Goal: Task Accomplishment & Management: Manage account settings

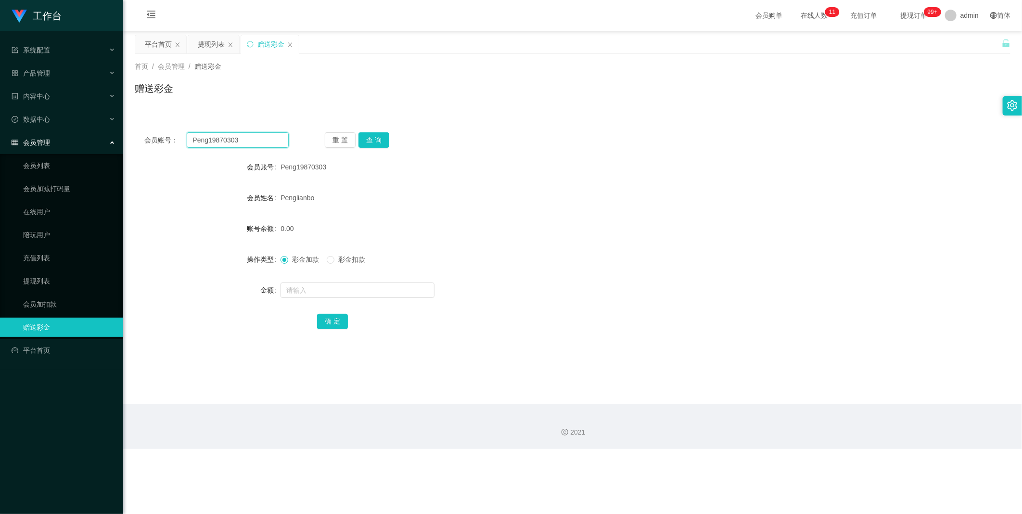
click at [233, 138] on input "Peng19870303" at bounding box center [238, 139] width 102 height 15
paste input "aswetha"
type input "aswetha"
click at [378, 137] on button "查 询" at bounding box center [373, 139] width 31 height 15
click at [341, 293] on input "text" at bounding box center [357, 289] width 154 height 15
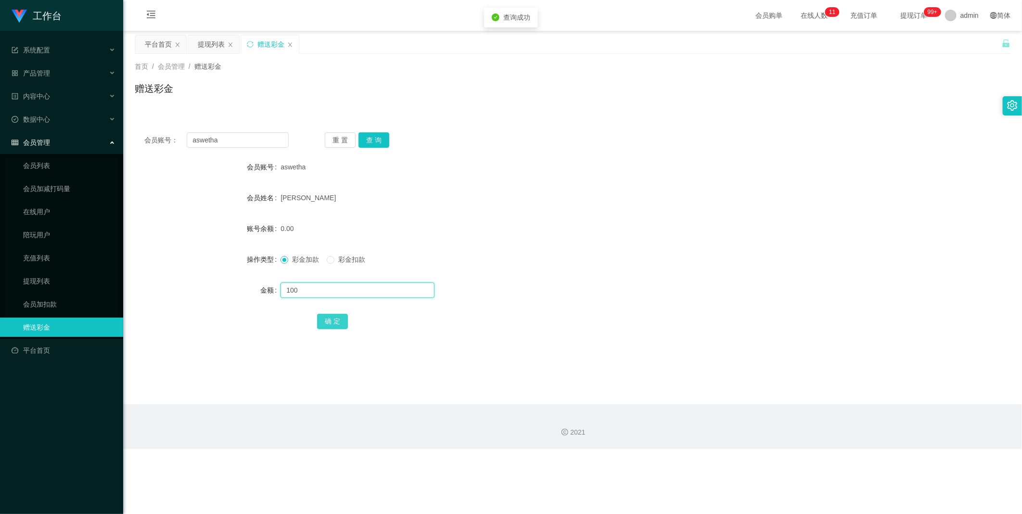
type input "100"
click at [325, 315] on button "确 定" at bounding box center [332, 321] width 31 height 15
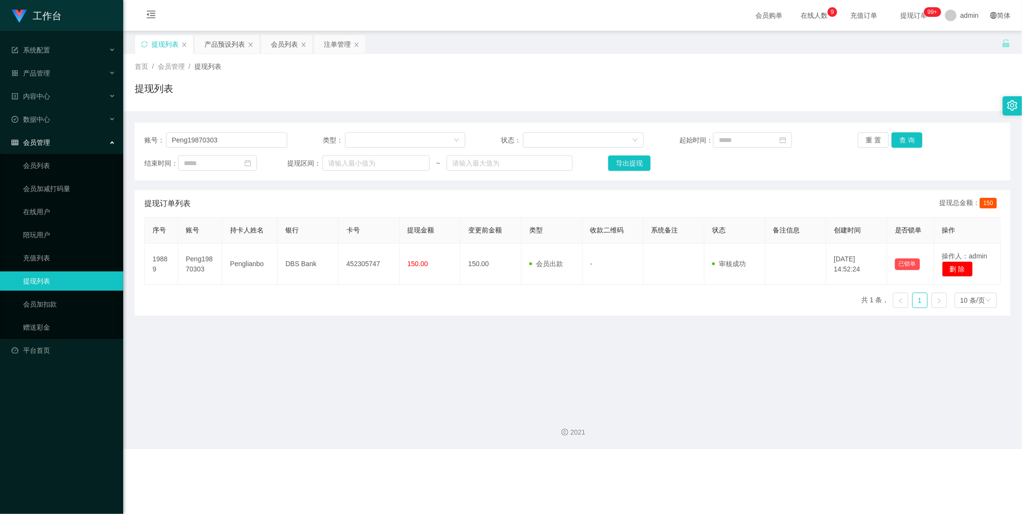
click at [252, 129] on div "账号： Peng19870303 类型： 状态： 起始时间： 重 置 查 询 结束时间： 提现区间： ~ 导出提现" at bounding box center [573, 152] width 876 height 58
click at [237, 137] on input "Peng19870303" at bounding box center [226, 139] width 121 height 15
paste input "aswetha"
type input "aswetha"
click at [910, 141] on button "查 询" at bounding box center [907, 139] width 31 height 15
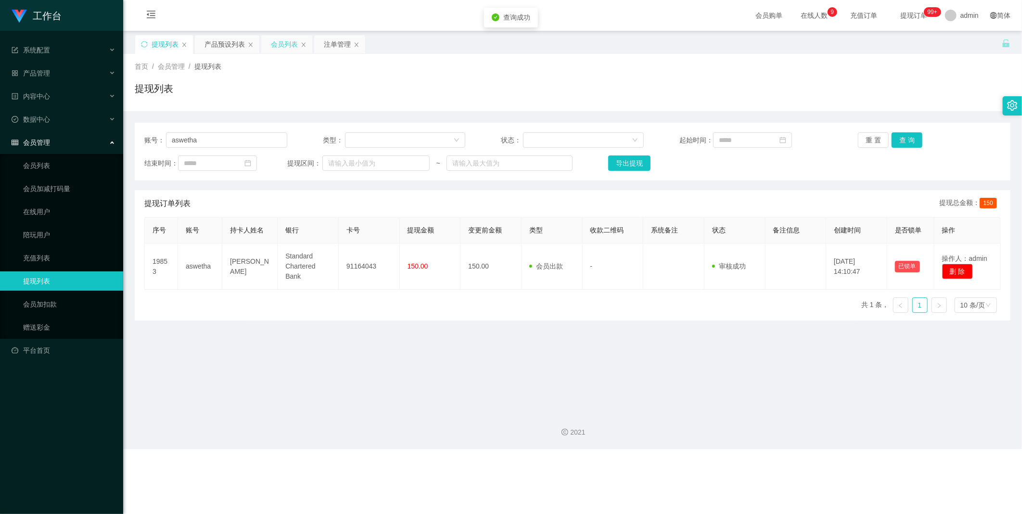
click at [281, 41] on div "会员列表" at bounding box center [284, 44] width 27 height 18
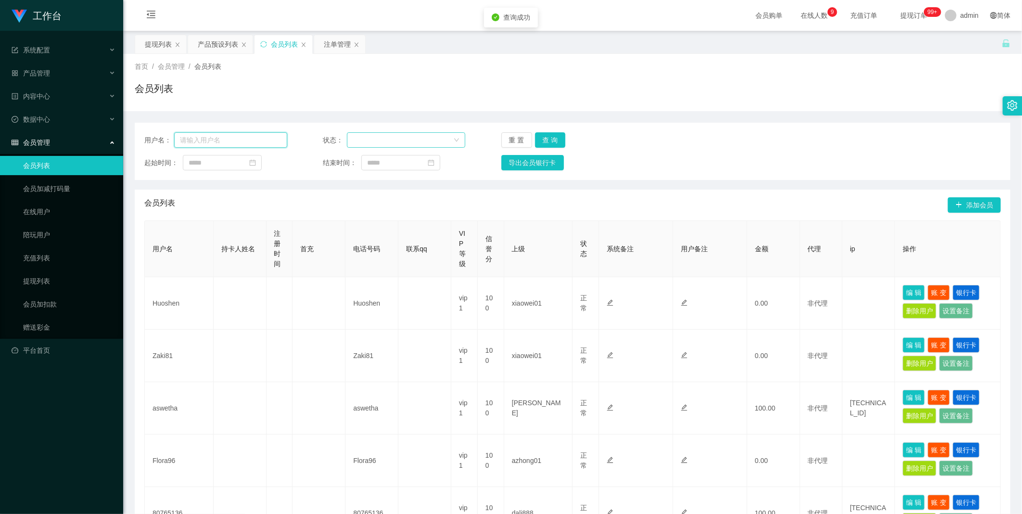
drag, startPoint x: 278, startPoint y: 140, endPoint x: 369, endPoint y: 143, distance: 91.5
click at [278, 140] on input "text" at bounding box center [230, 139] width 113 height 15
paste input "aswetha"
type input "aswetha"
click at [551, 142] on button "查 询" at bounding box center [550, 139] width 31 height 15
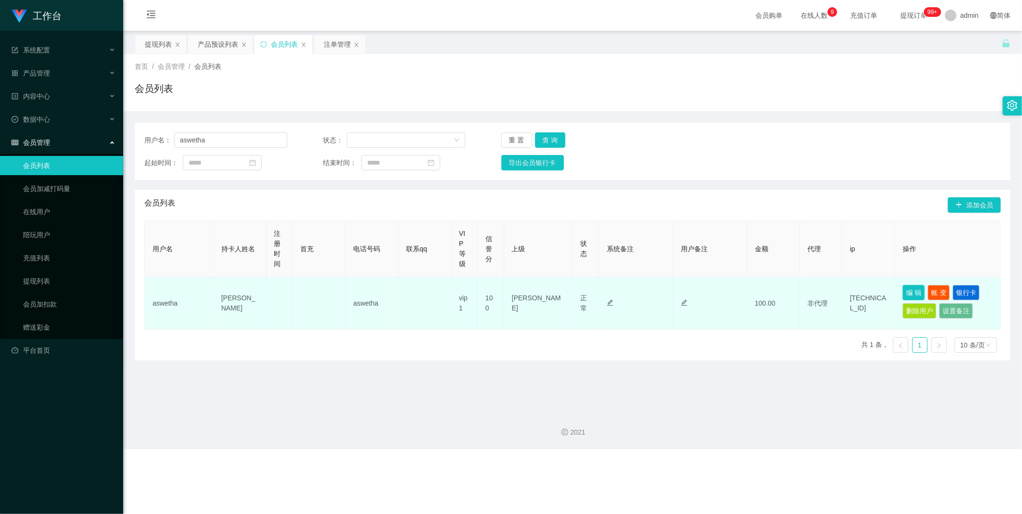
click at [906, 293] on button "编 辑" at bounding box center [914, 292] width 22 height 15
type input "aswetha"
type input "[PERSON_NAME]"
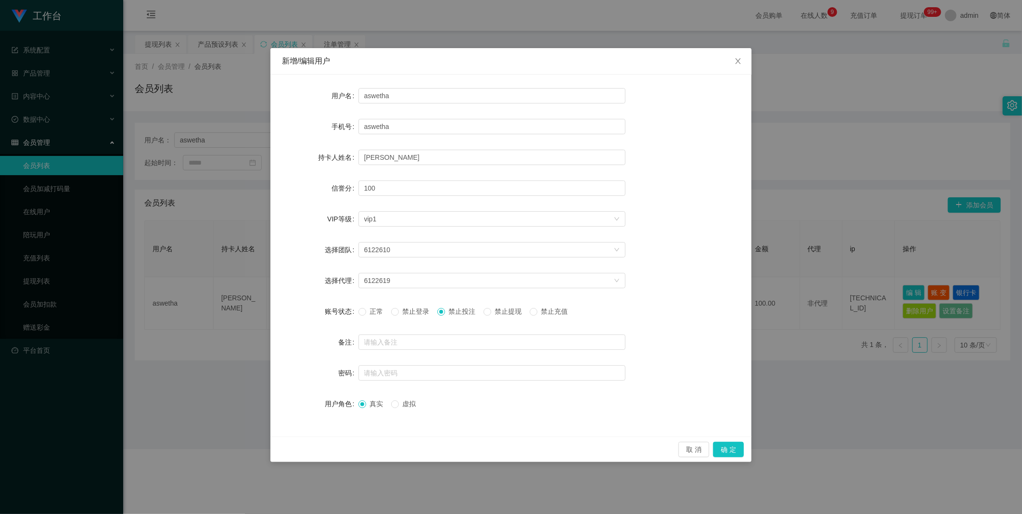
click at [507, 312] on span "禁止提现" at bounding box center [508, 311] width 35 height 8
click at [726, 450] on button "确 定" at bounding box center [728, 449] width 31 height 15
